Goal: Information Seeking & Learning: Learn about a topic

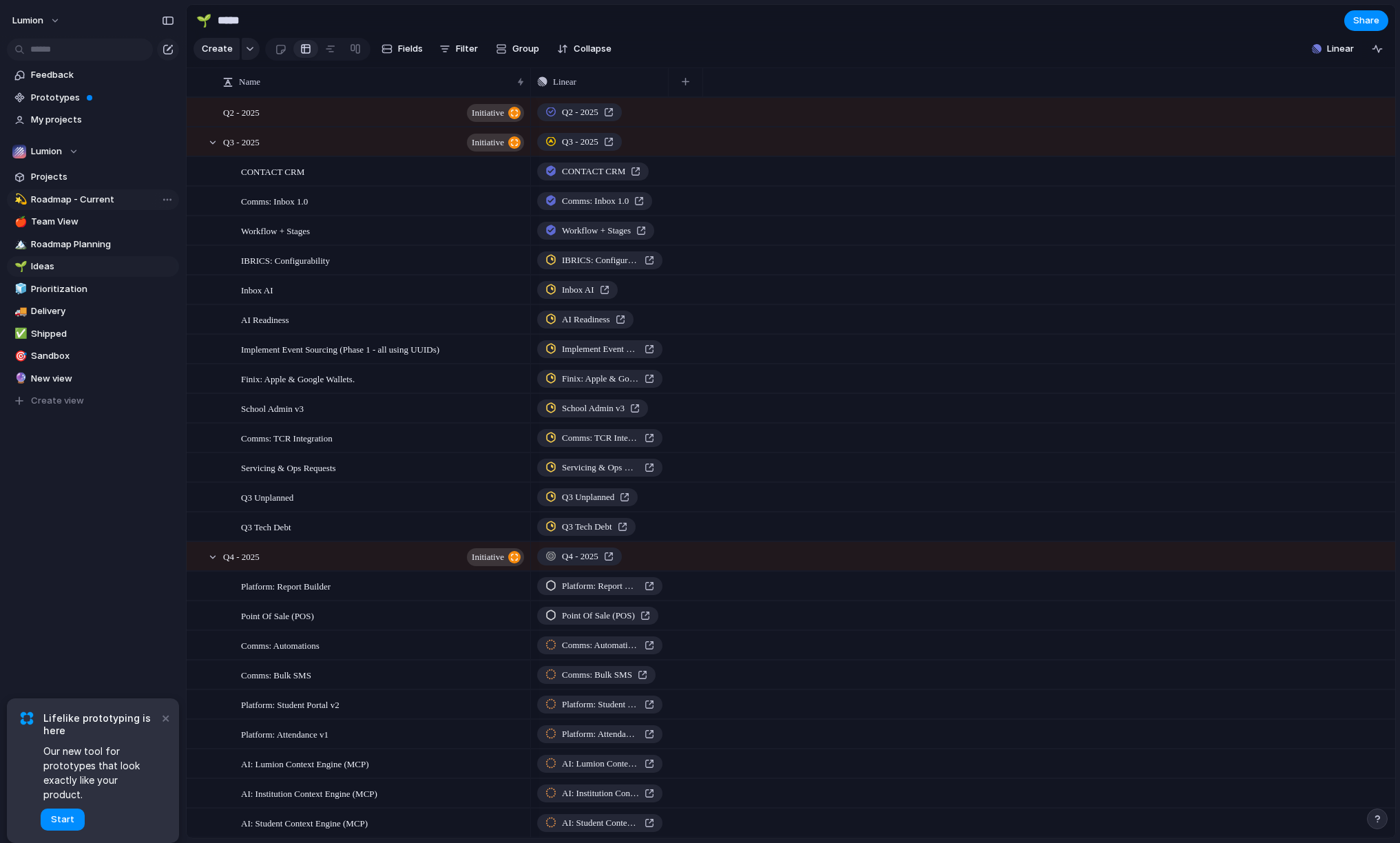
click at [82, 202] on span "Roadmap - Current" at bounding box center [103, 200] width 143 height 14
type input "**********"
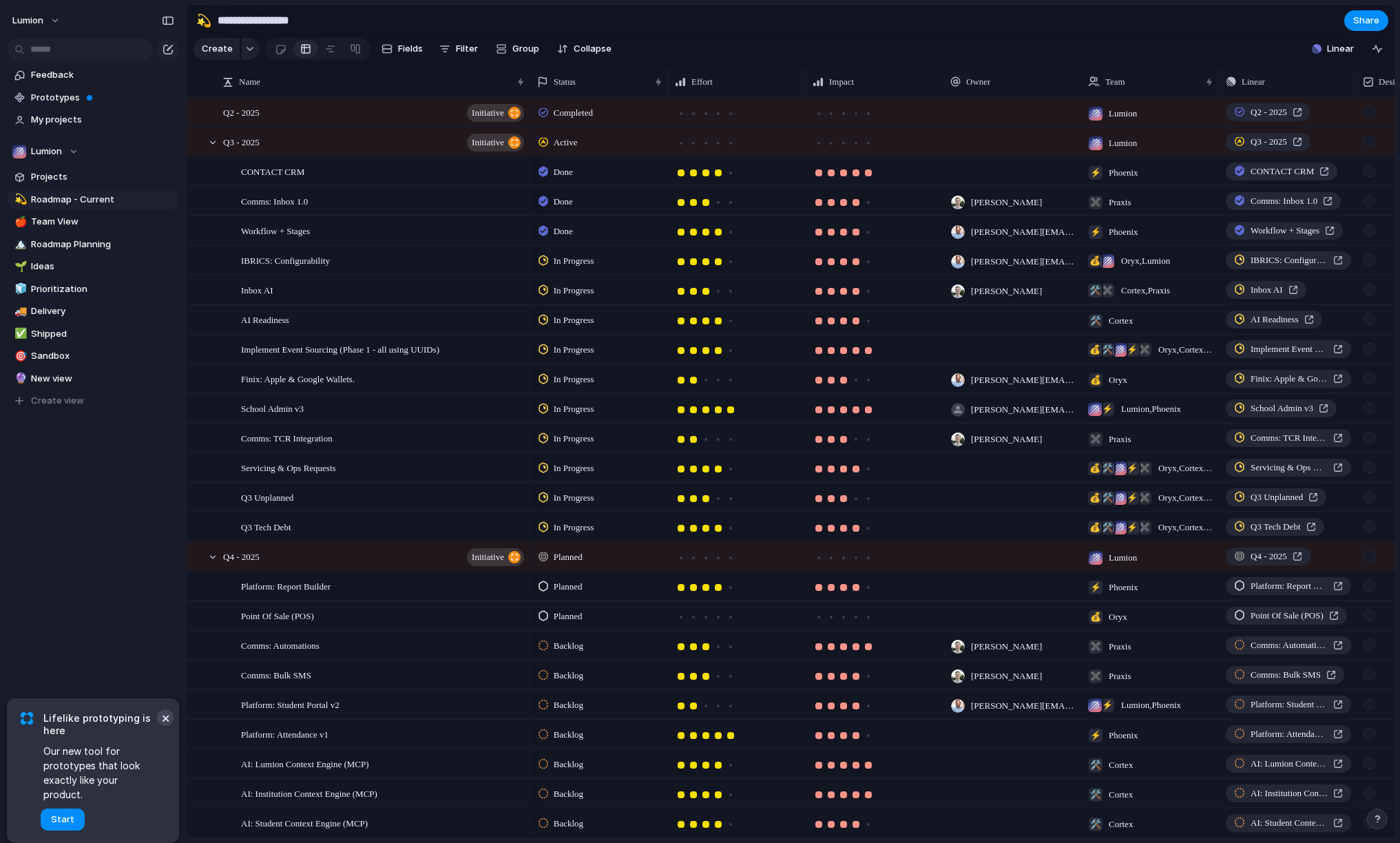
click at [164, 726] on button "×" at bounding box center [165, 717] width 16 height 16
